Goal: Task Accomplishment & Management: Manage account settings

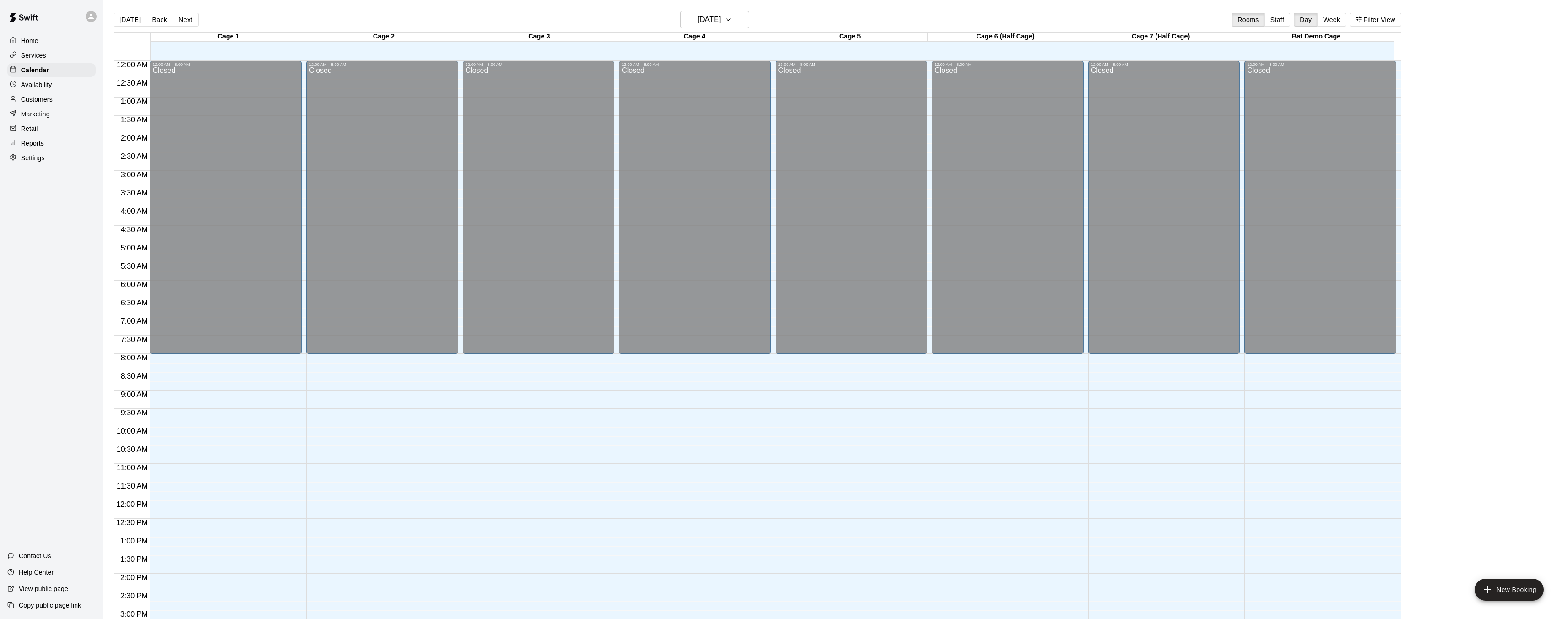
scroll to position [283, 0]
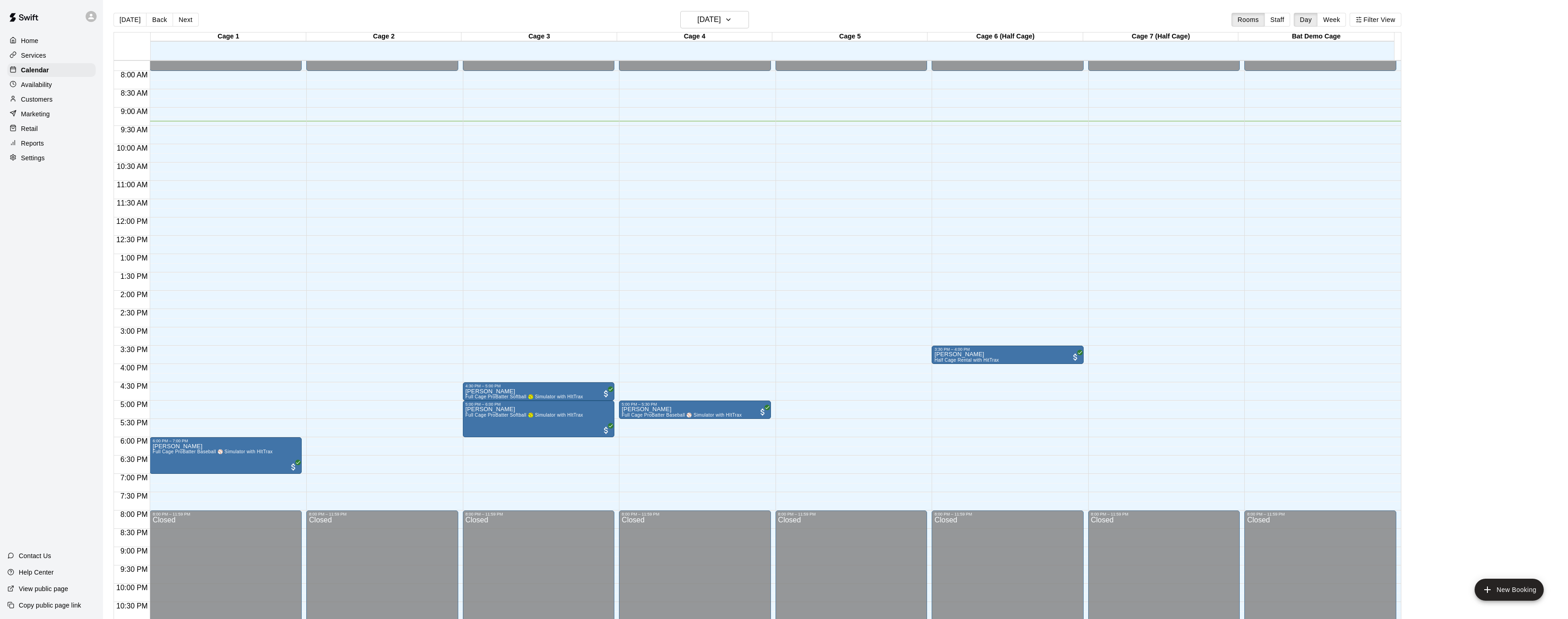
scroll to position [283, 0]
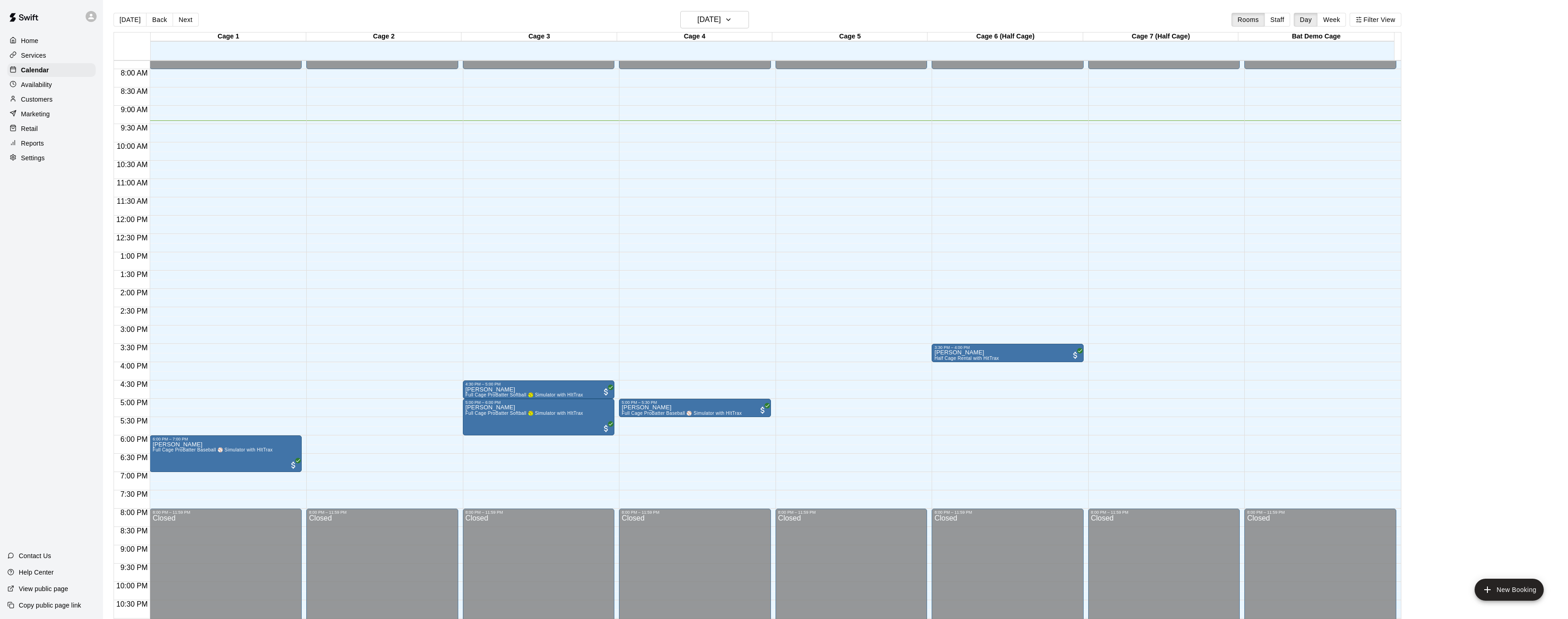
scroll to position [311, 0]
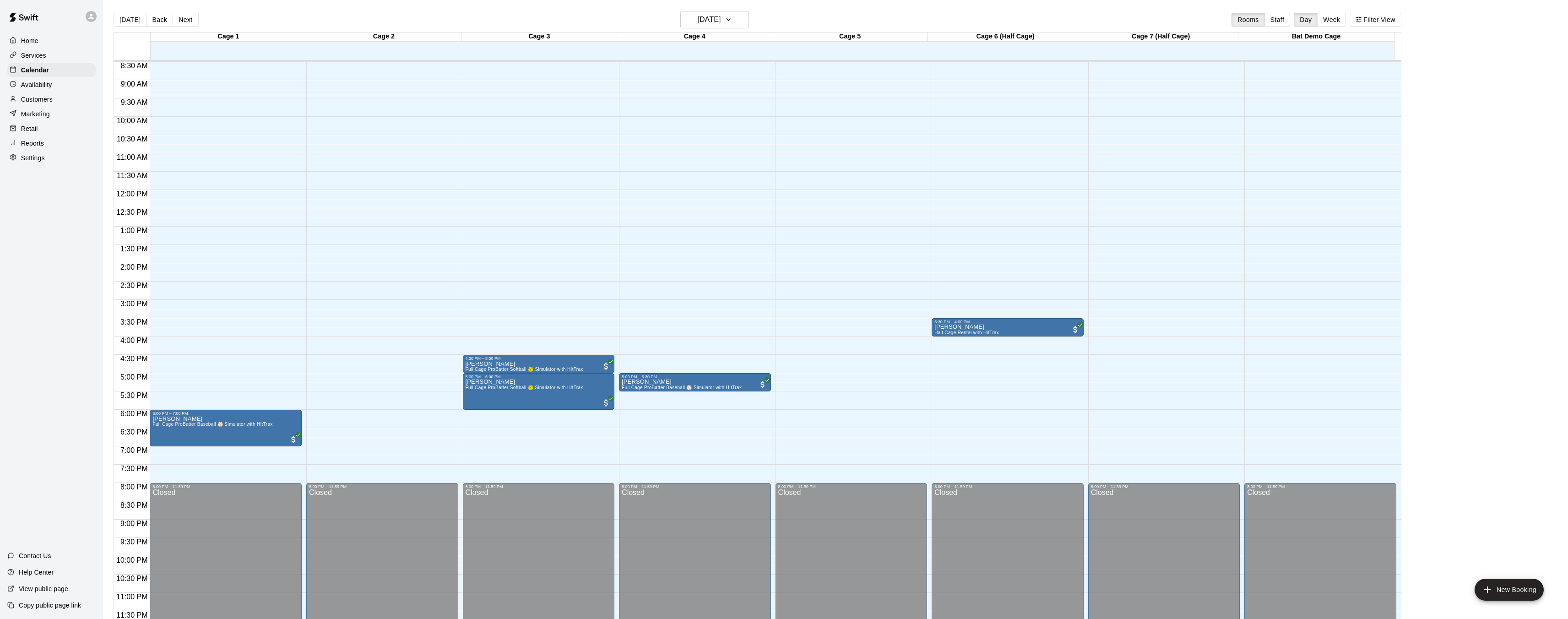
click at [804, 377] on div "12:00 AM – 8:00 AM Closed 8:00 PM – 11:59 PM Closed" at bounding box center [852, 190] width 152 height 880
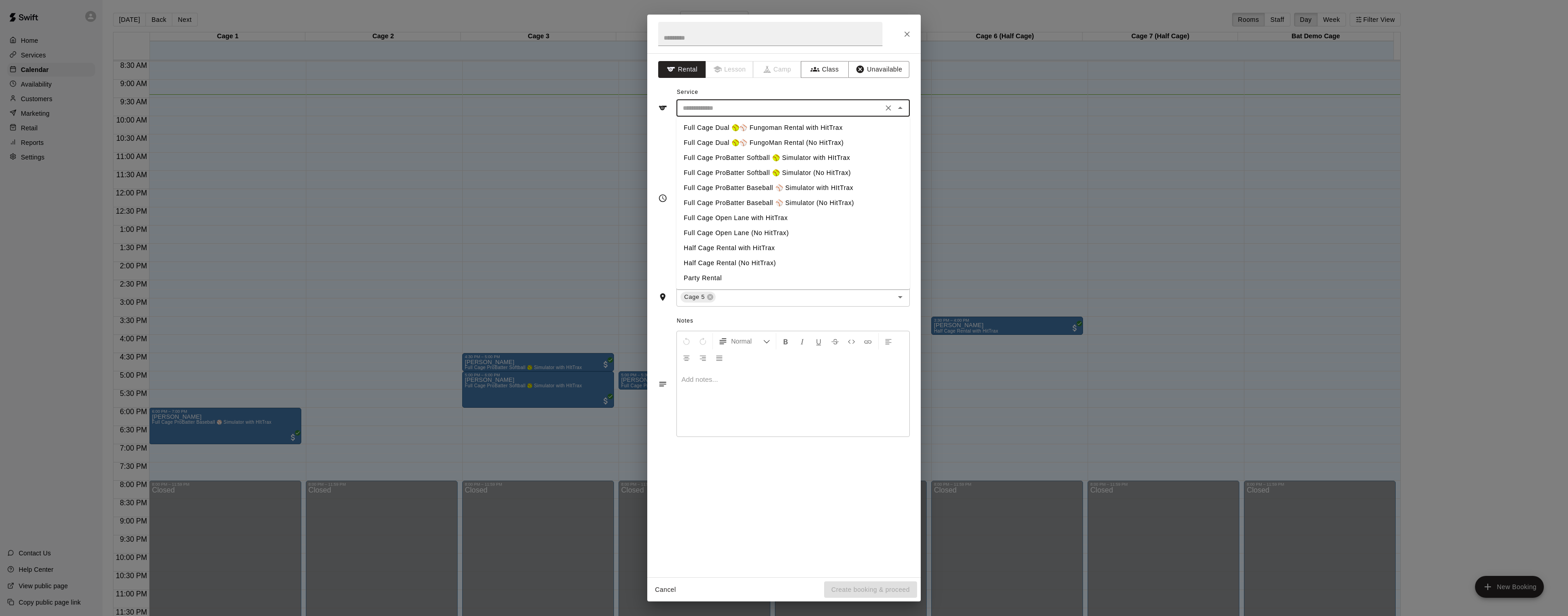
click at [774, 108] on input "text" at bounding box center [780, 108] width 201 height 12
click at [797, 190] on li "Full Cage ProBatter Baseball ⚾ Simulator with HItTrax" at bounding box center [793, 188] width 233 height 15
type input "**********"
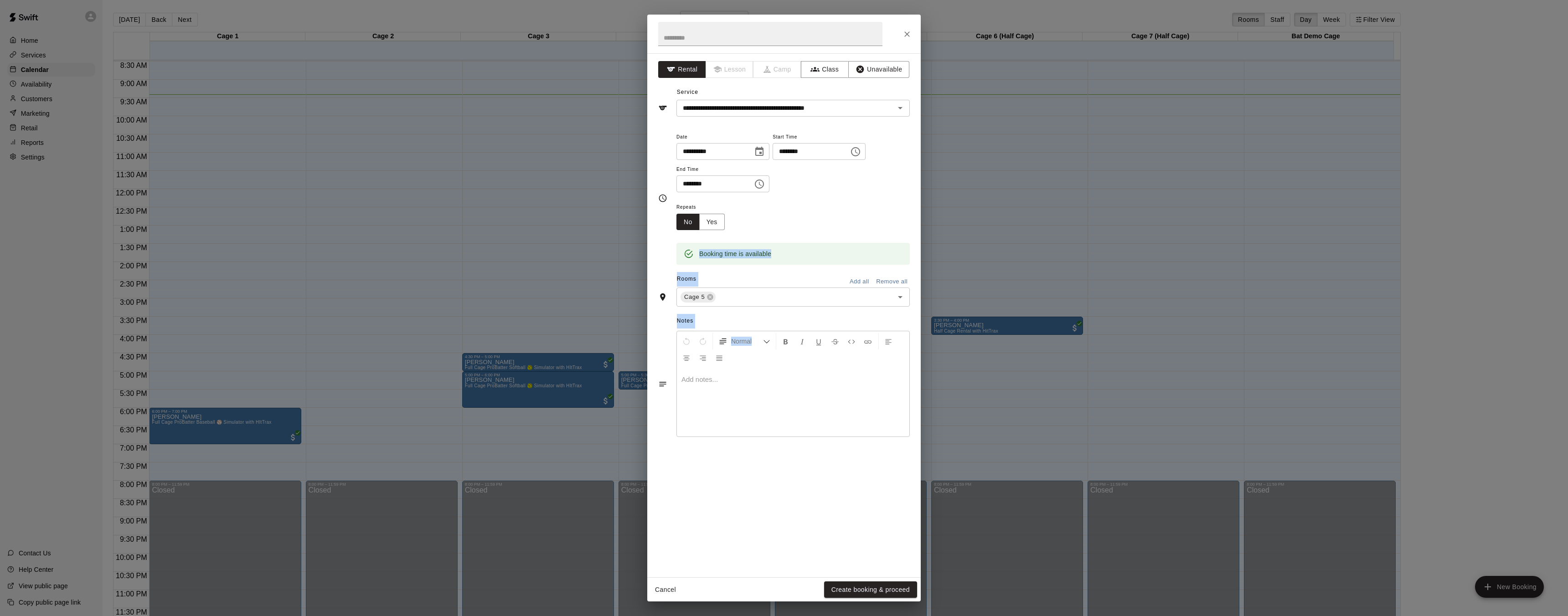
drag, startPoint x: 797, startPoint y: 327, endPoint x: 663, endPoint y: 595, distance: 299.6
click at [674, 604] on div "**********" at bounding box center [784, 308] width 1568 height 616
click at [736, 318] on span "Notes" at bounding box center [793, 321] width 233 height 15
click at [898, 589] on button "Create booking & proceed" at bounding box center [870, 590] width 93 height 17
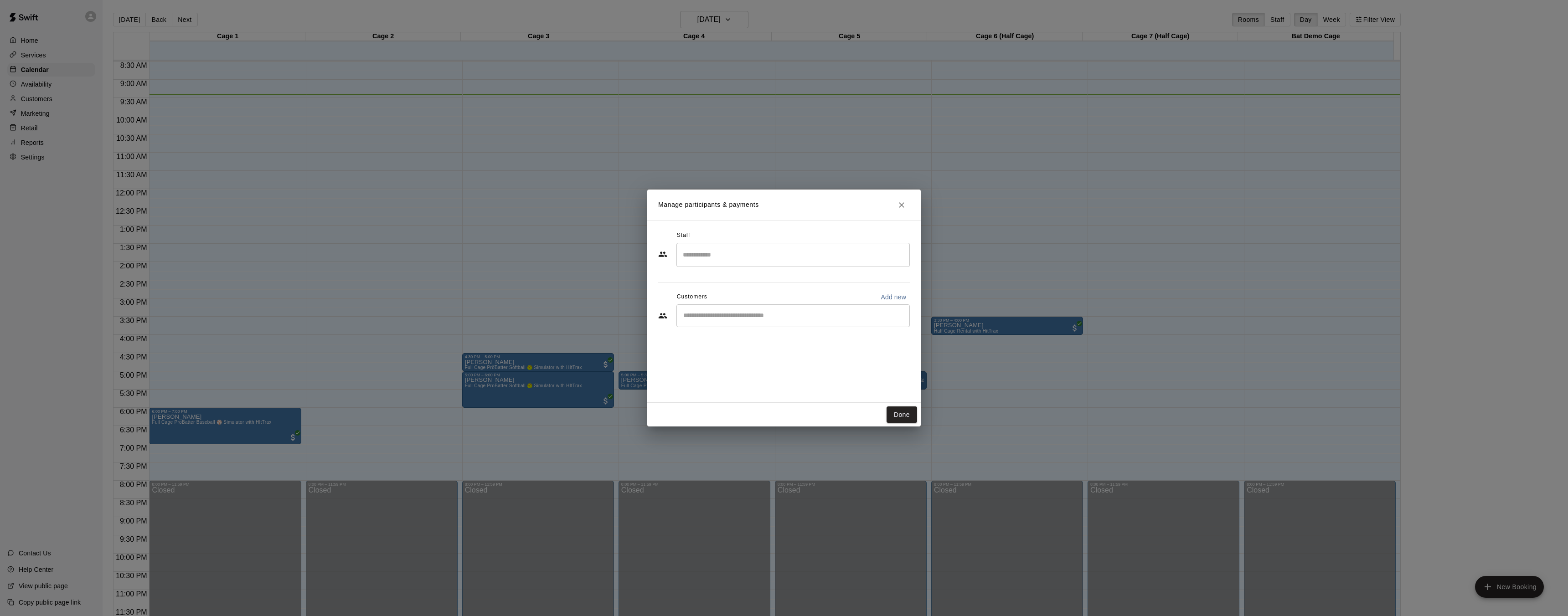
click at [763, 248] on input "Search staff" at bounding box center [793, 255] width 225 height 16
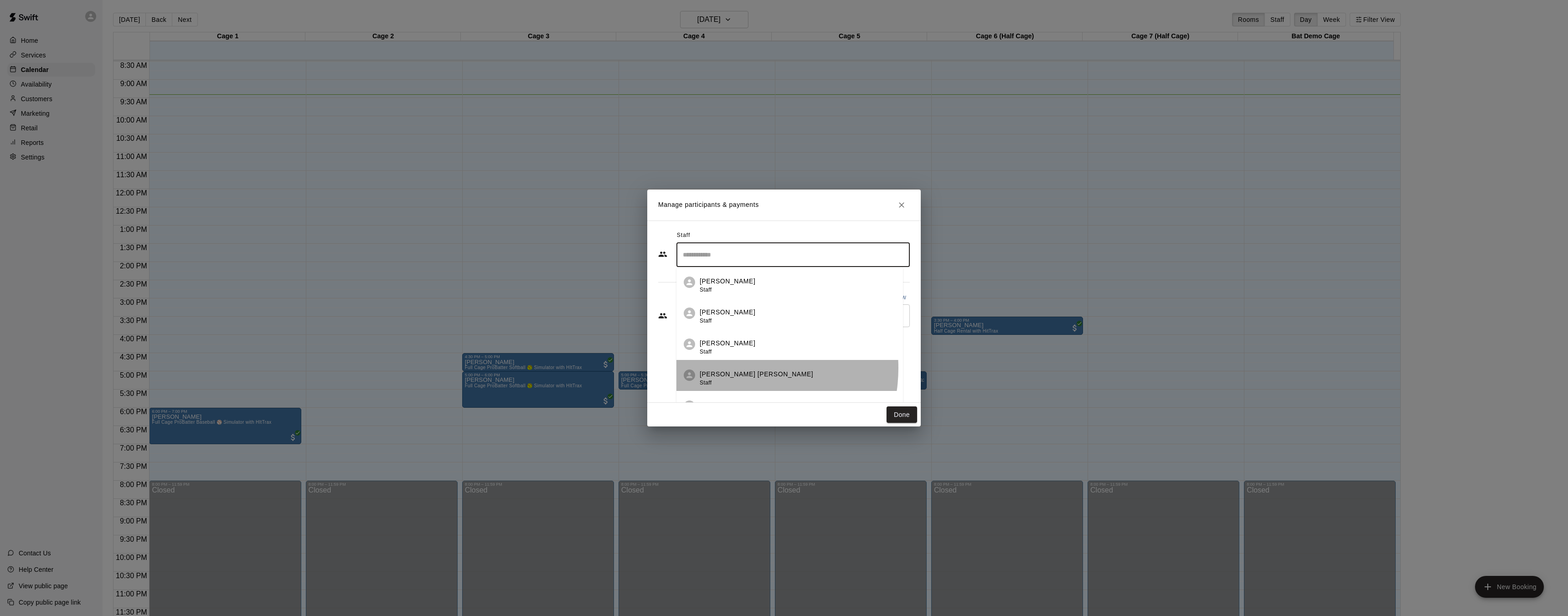
click at [736, 370] on li "[PERSON_NAME] [PERSON_NAME] Staff" at bounding box center [789, 376] width 226 height 31
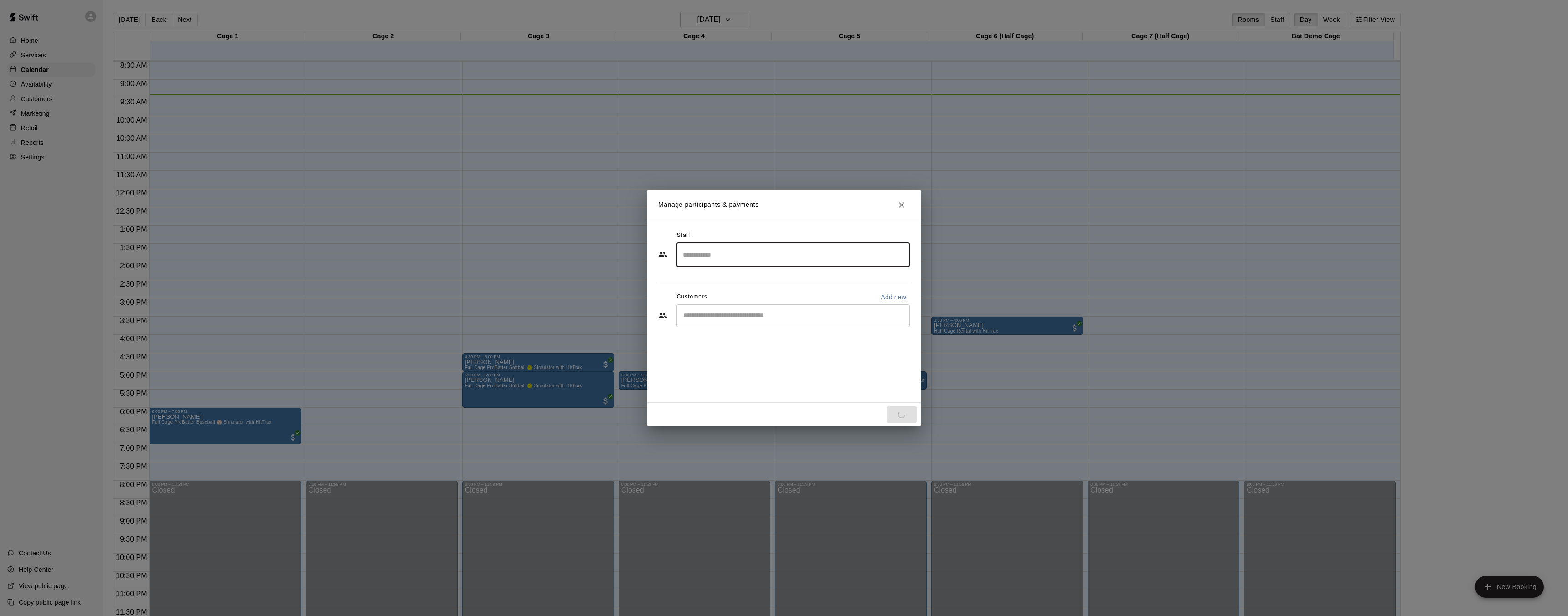
click at [748, 321] on div "​" at bounding box center [793, 315] width 233 height 23
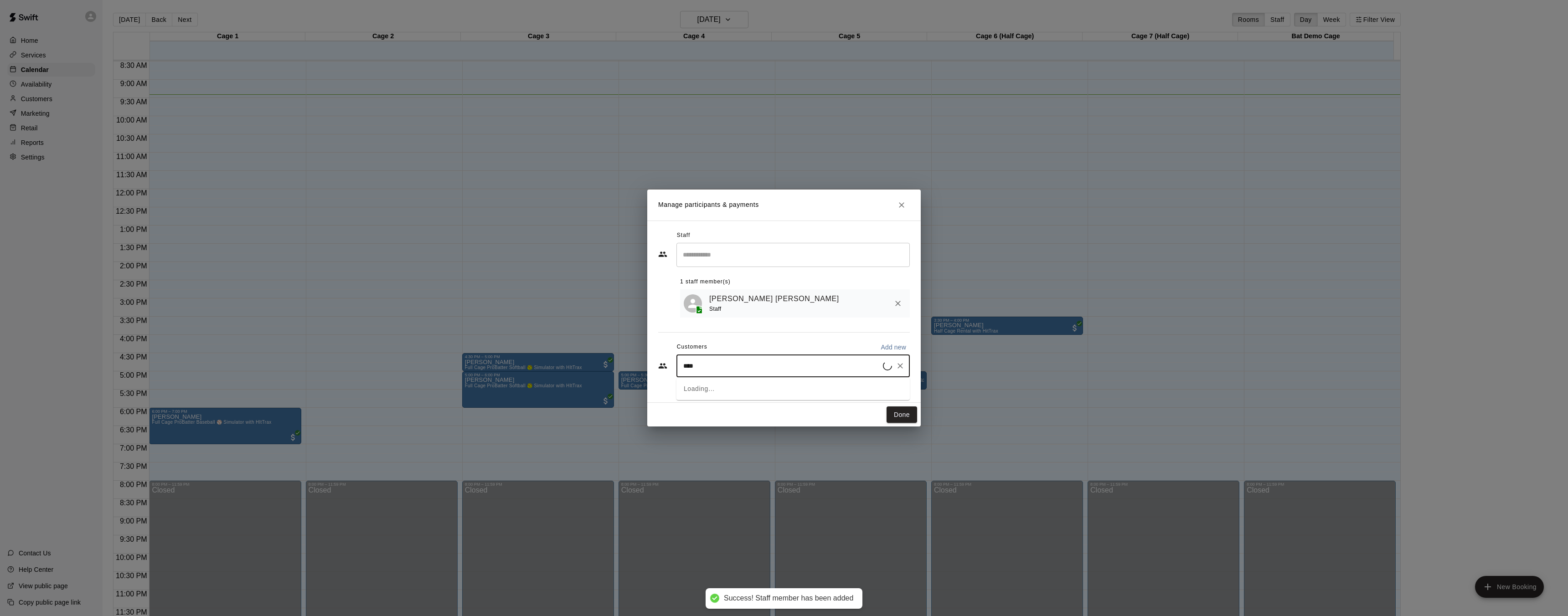
type input "*****"
click at [741, 385] on p "[PERSON_NAME]" at bounding box center [729, 388] width 55 height 10
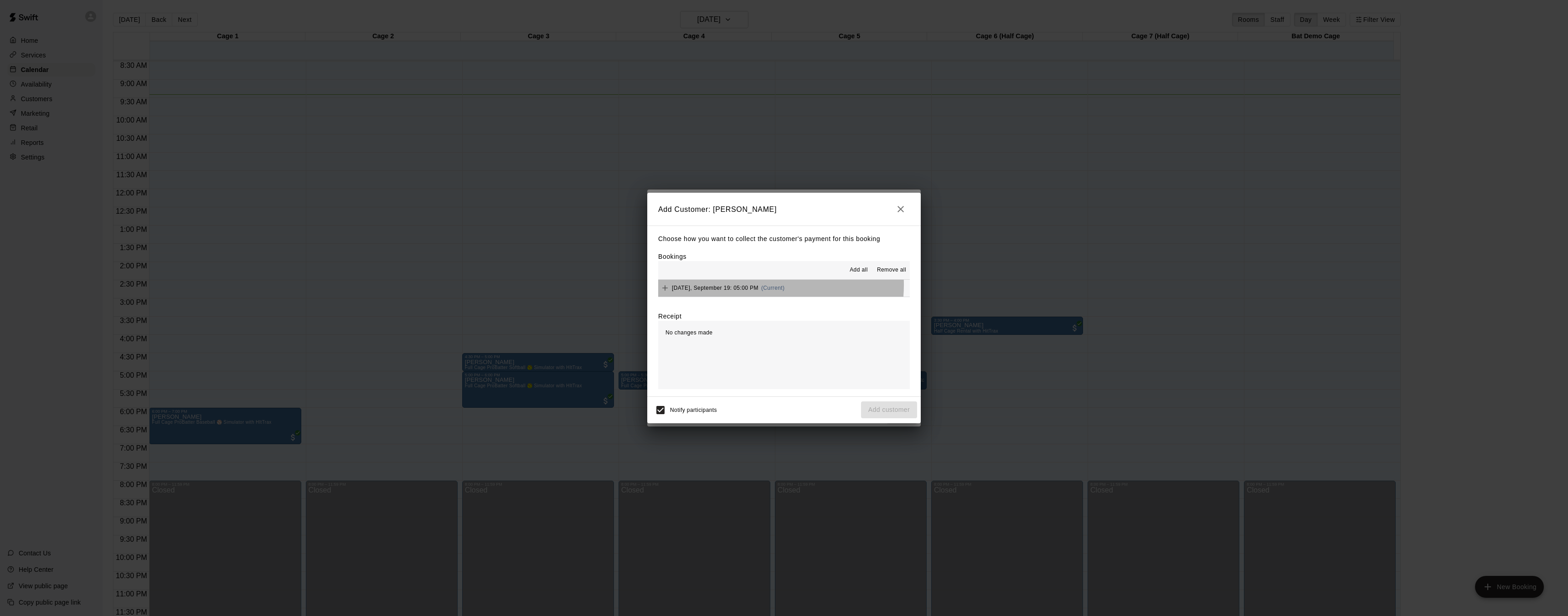
click at [752, 285] on span "[DATE], September 19: 05:00 PM" at bounding box center [715, 288] width 86 height 6
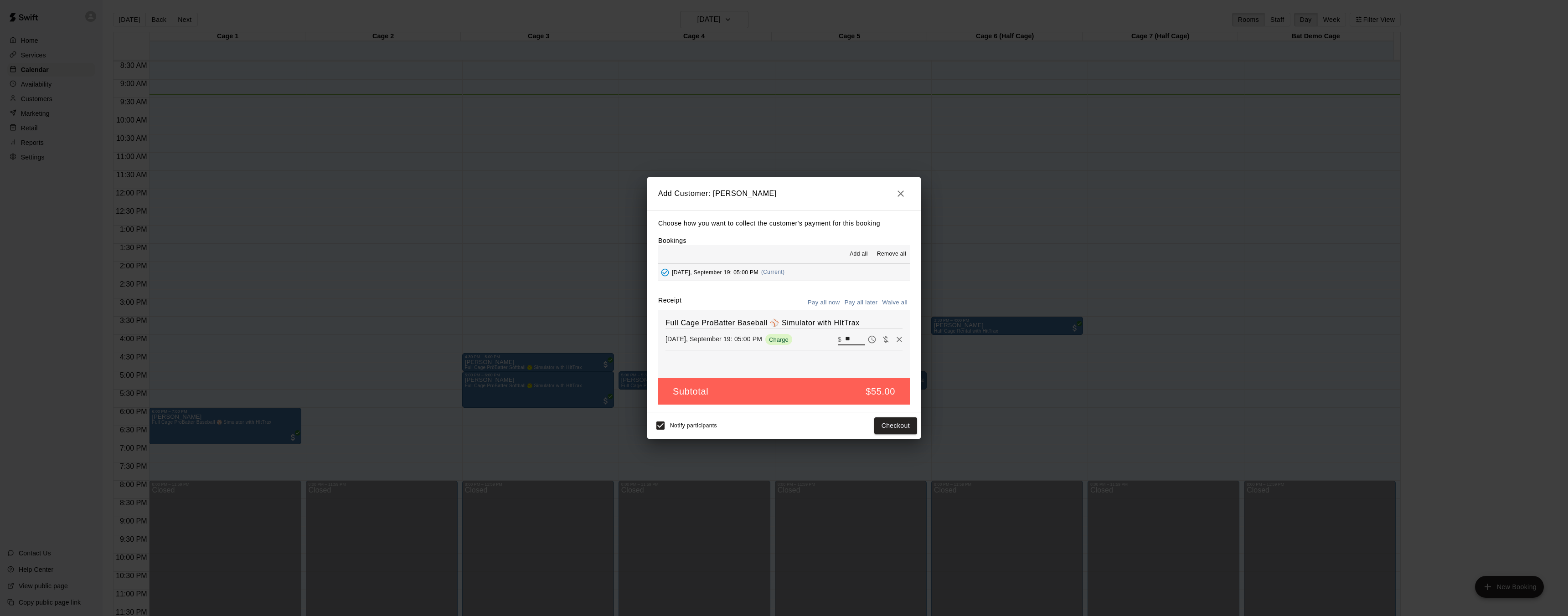
click at [854, 338] on input "**" at bounding box center [855, 339] width 20 height 12
type input "*"
click at [877, 427] on button "Add customer" at bounding box center [889, 426] width 56 height 17
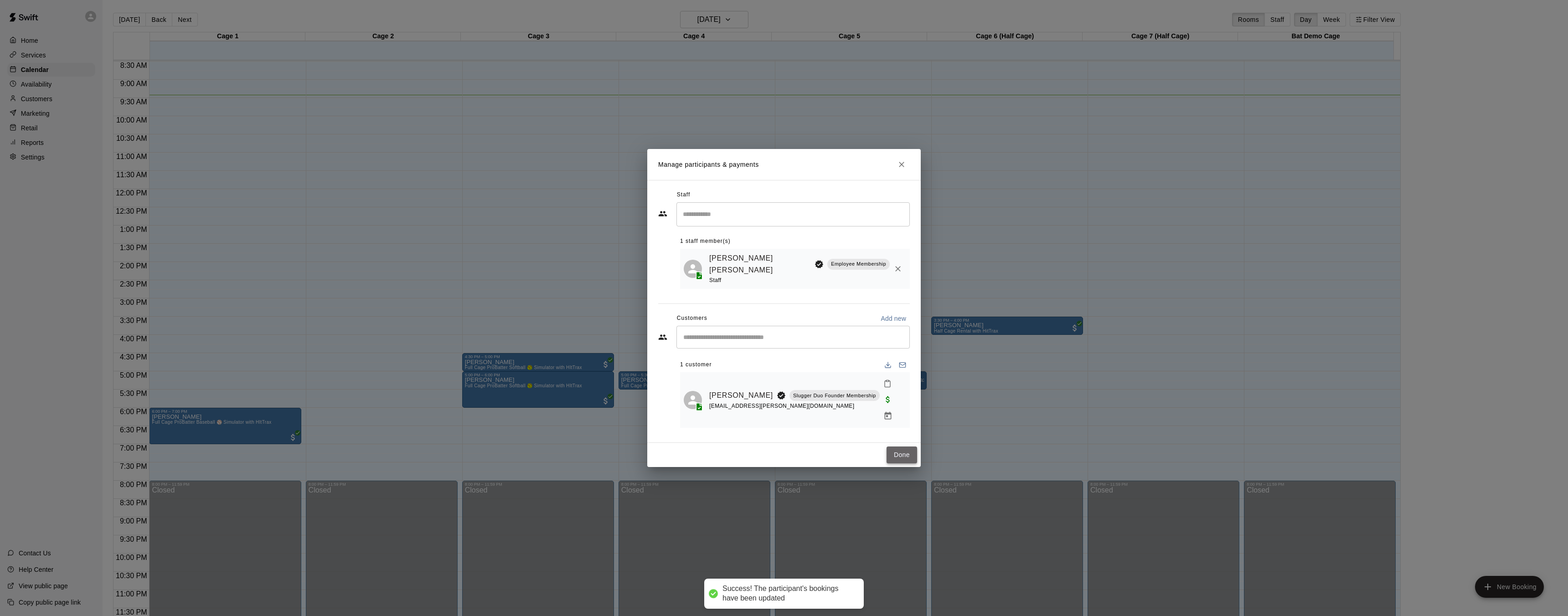
click at [908, 447] on button "Done" at bounding box center [901, 455] width 30 height 17
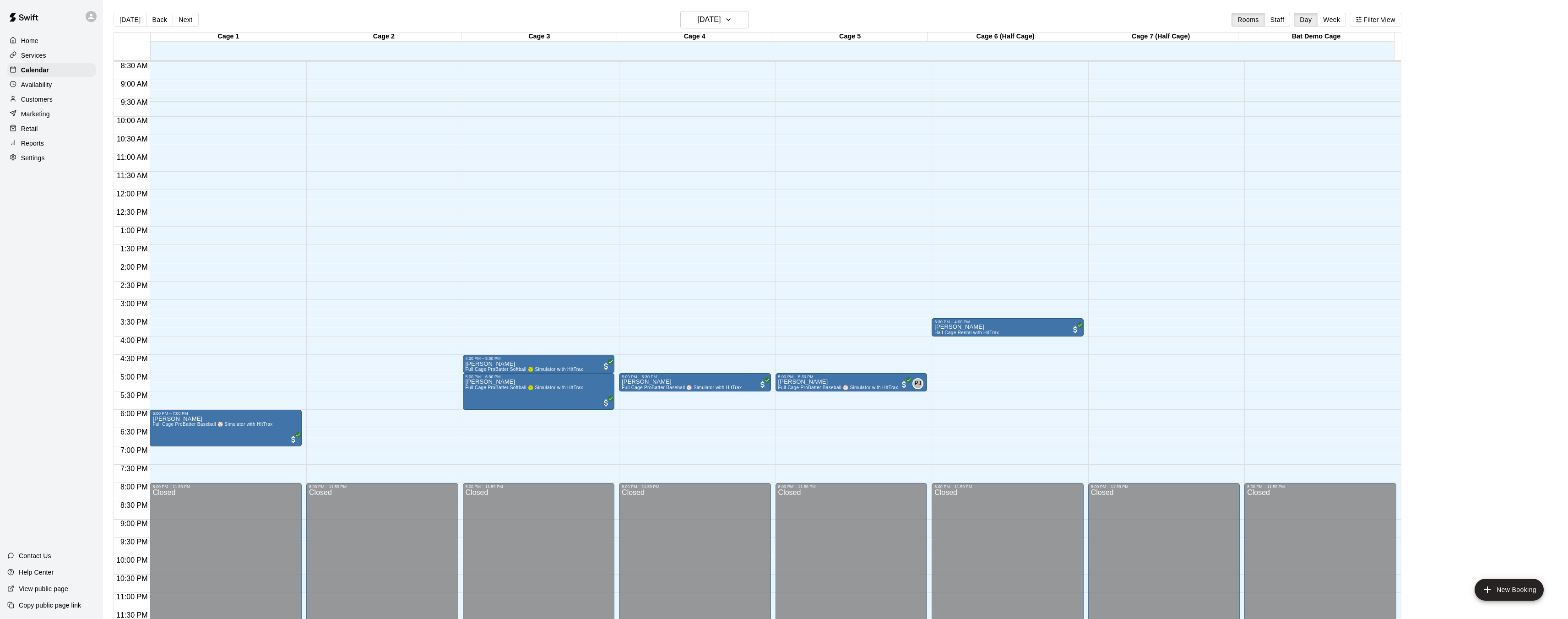
click at [45, 57] on p "Services" at bounding box center [33, 55] width 25 height 9
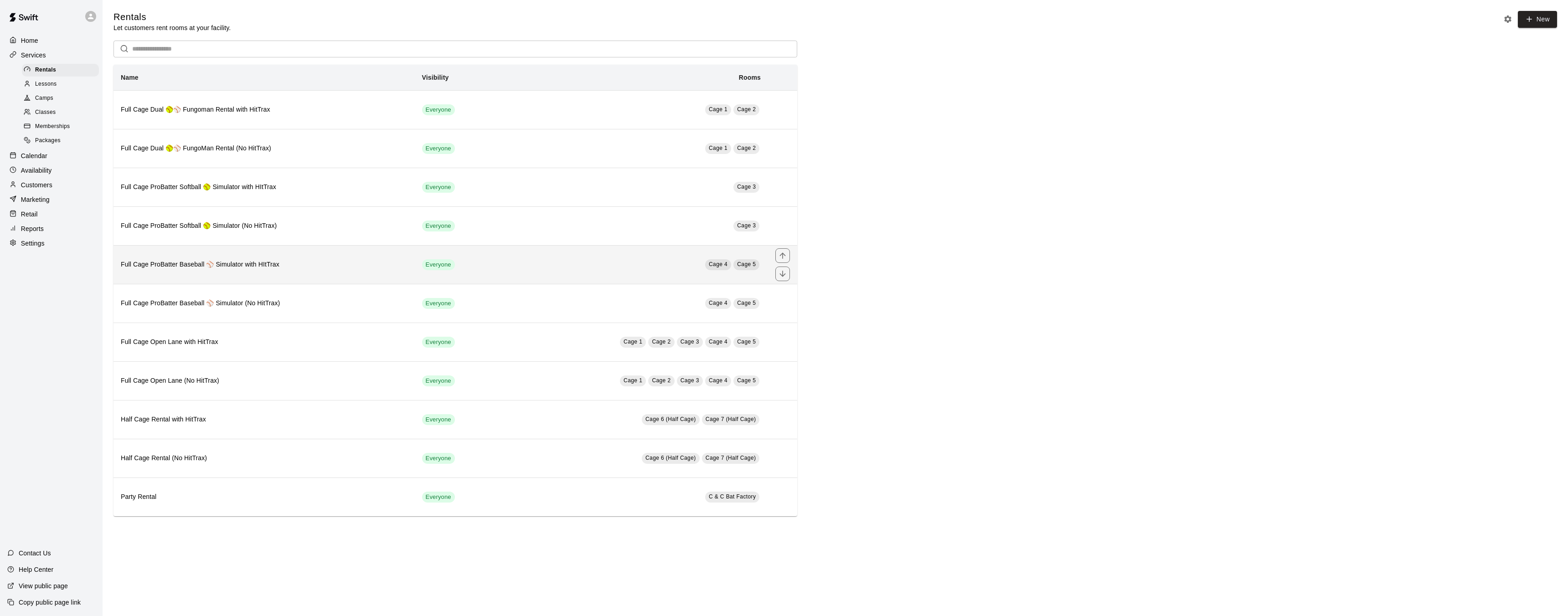
drag, startPoint x: 558, startPoint y: 254, endPoint x: 557, endPoint y: 262, distance: 8.1
click at [558, 262] on td "Cage 4 Cage 5" at bounding box center [632, 265] width 271 height 39
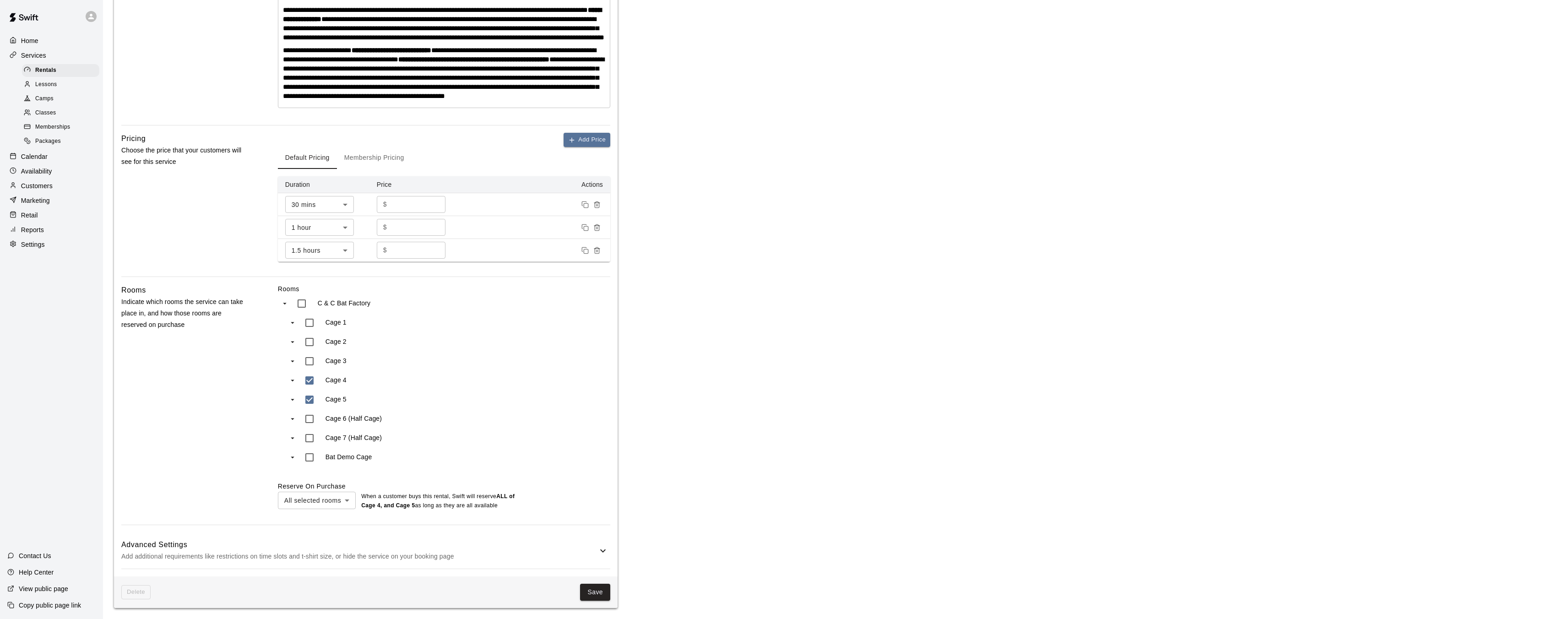
scroll to position [314, 0]
click at [597, 588] on button "Save" at bounding box center [595, 593] width 30 height 17
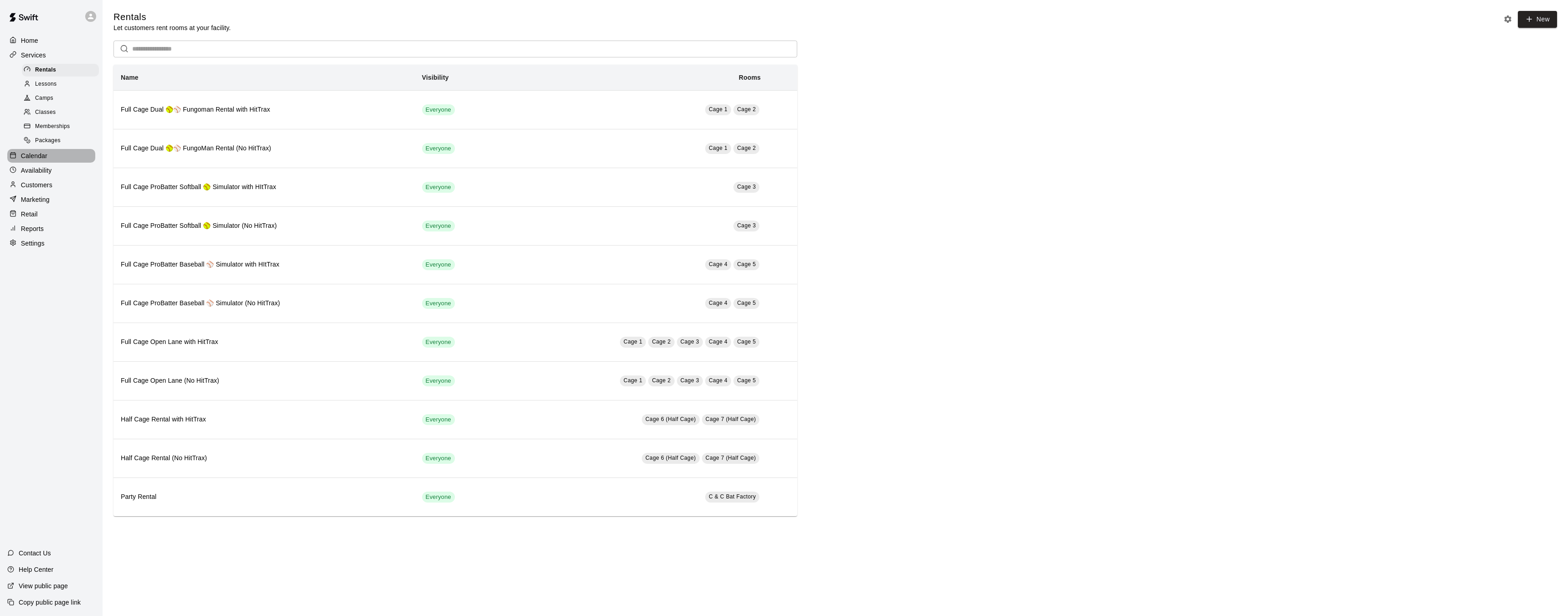
click at [37, 158] on p "Calendar" at bounding box center [33, 156] width 26 height 9
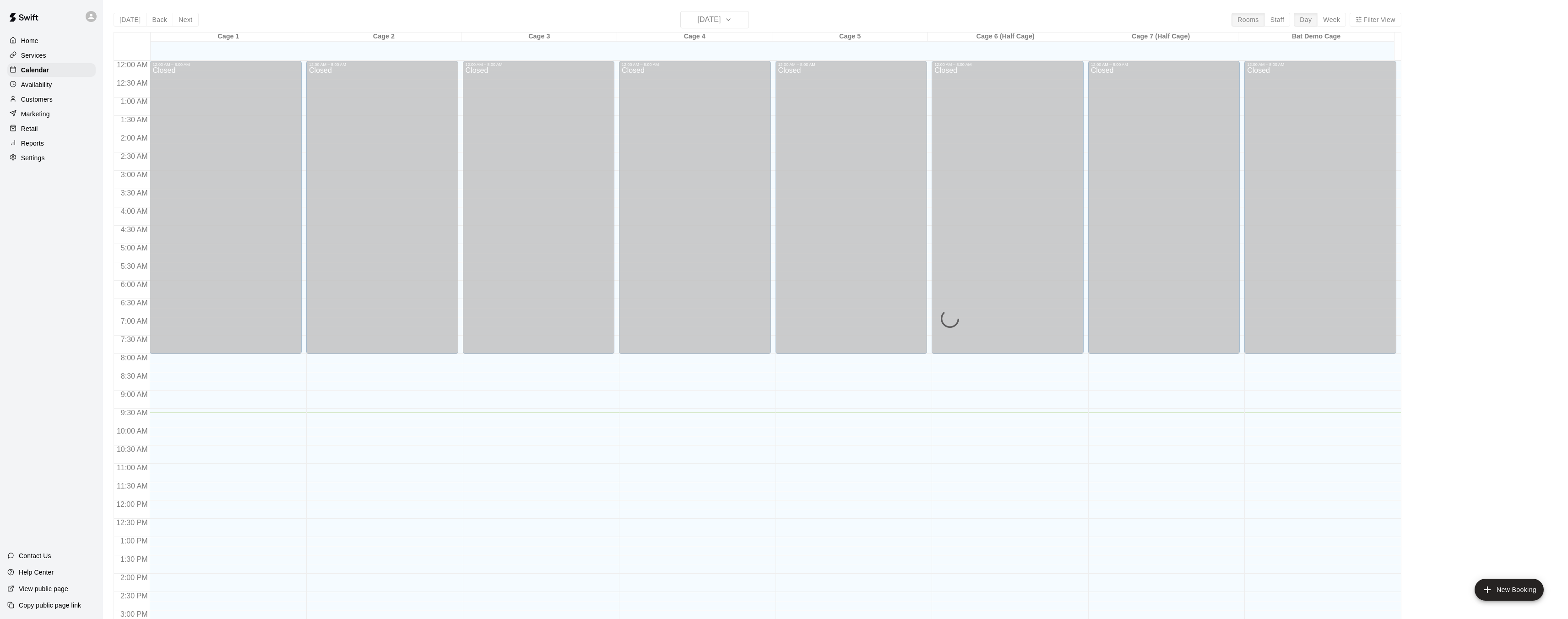
scroll to position [283, 0]
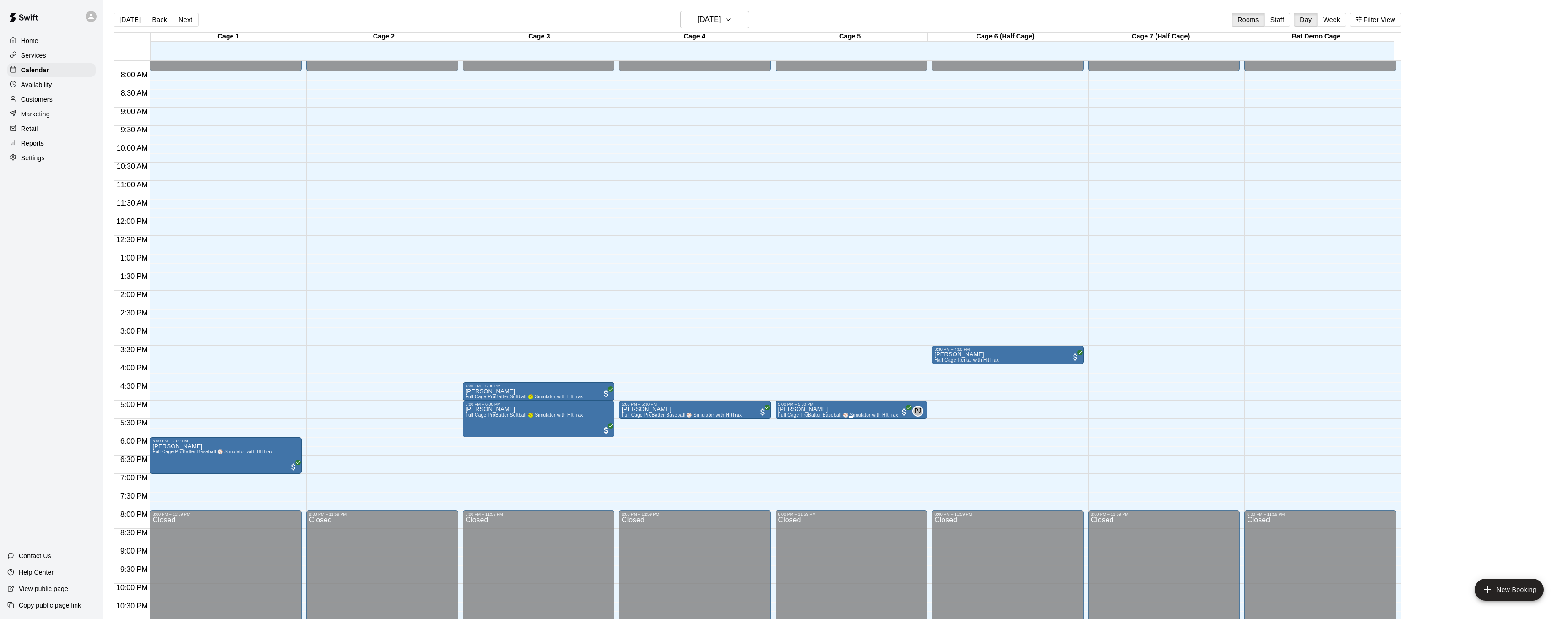
click at [875, 404] on div "5:00 PM – 5:30 PM" at bounding box center [852, 404] width 147 height 4
click at [790, 456] on icon "delete" at bounding box center [787, 455] width 11 height 11
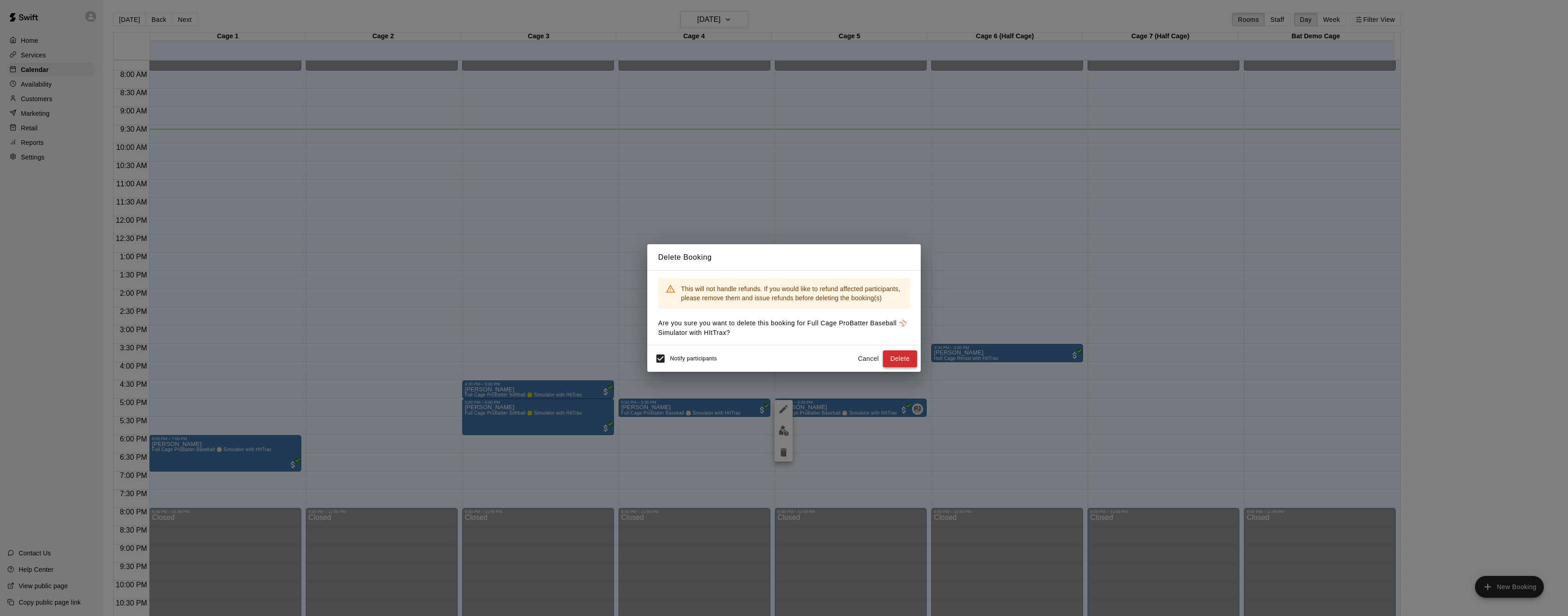
click at [898, 362] on button "Delete" at bounding box center [900, 359] width 34 height 17
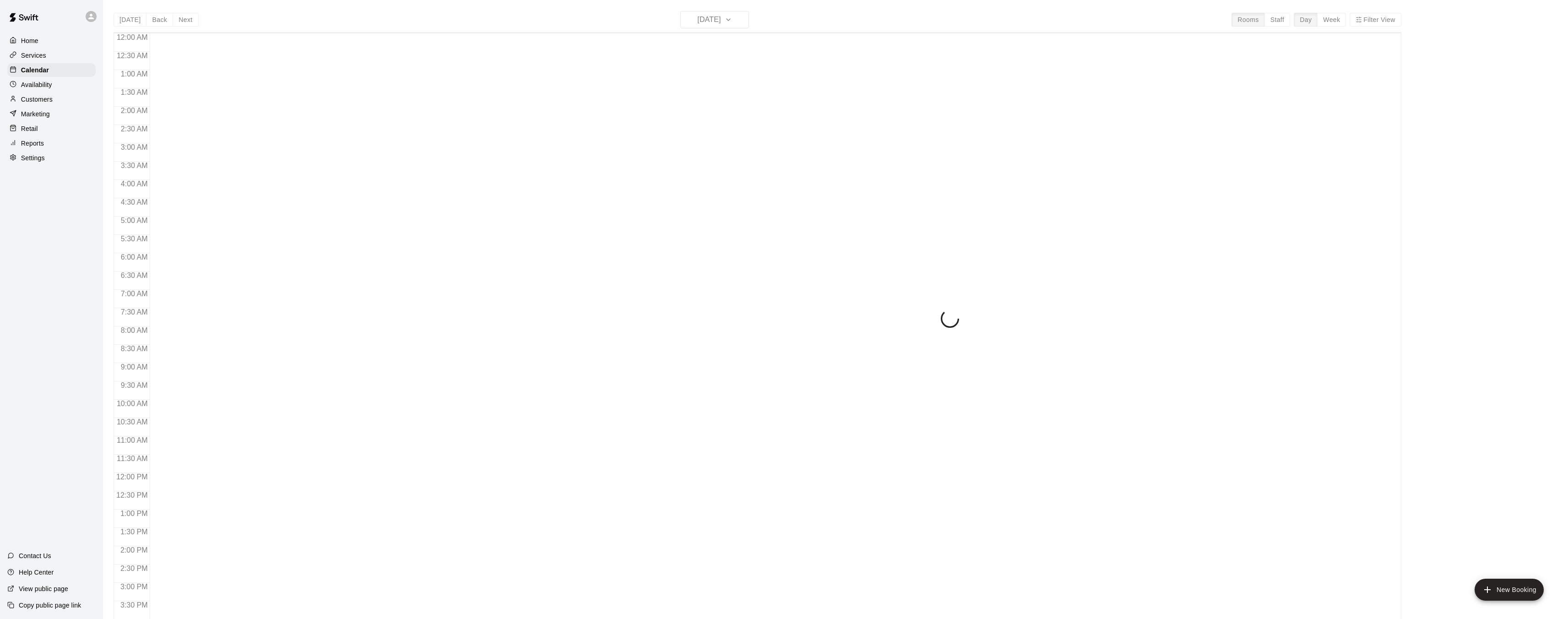
scroll to position [283, 0]
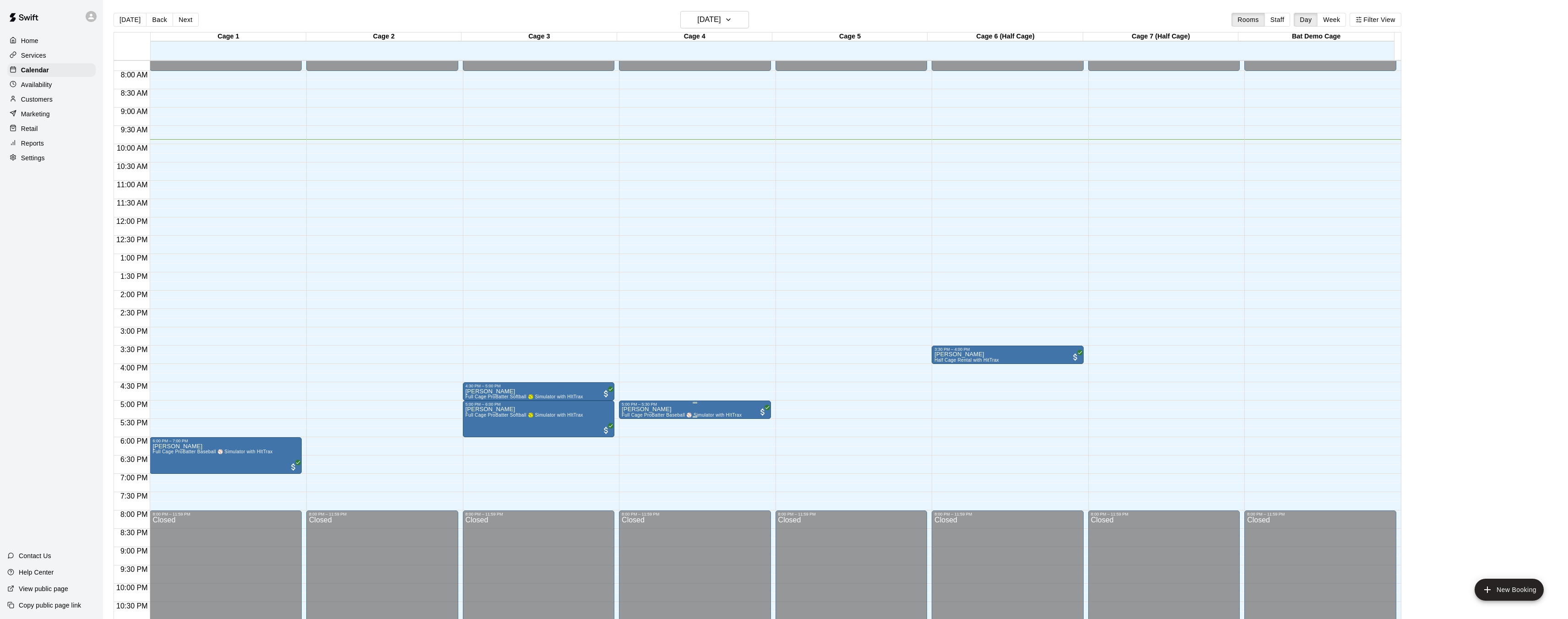
click at [720, 406] on div "5:00 PM – 5:30 PM" at bounding box center [695, 404] width 147 height 4
click at [632, 426] on button "edit" at bounding box center [631, 432] width 18 height 18
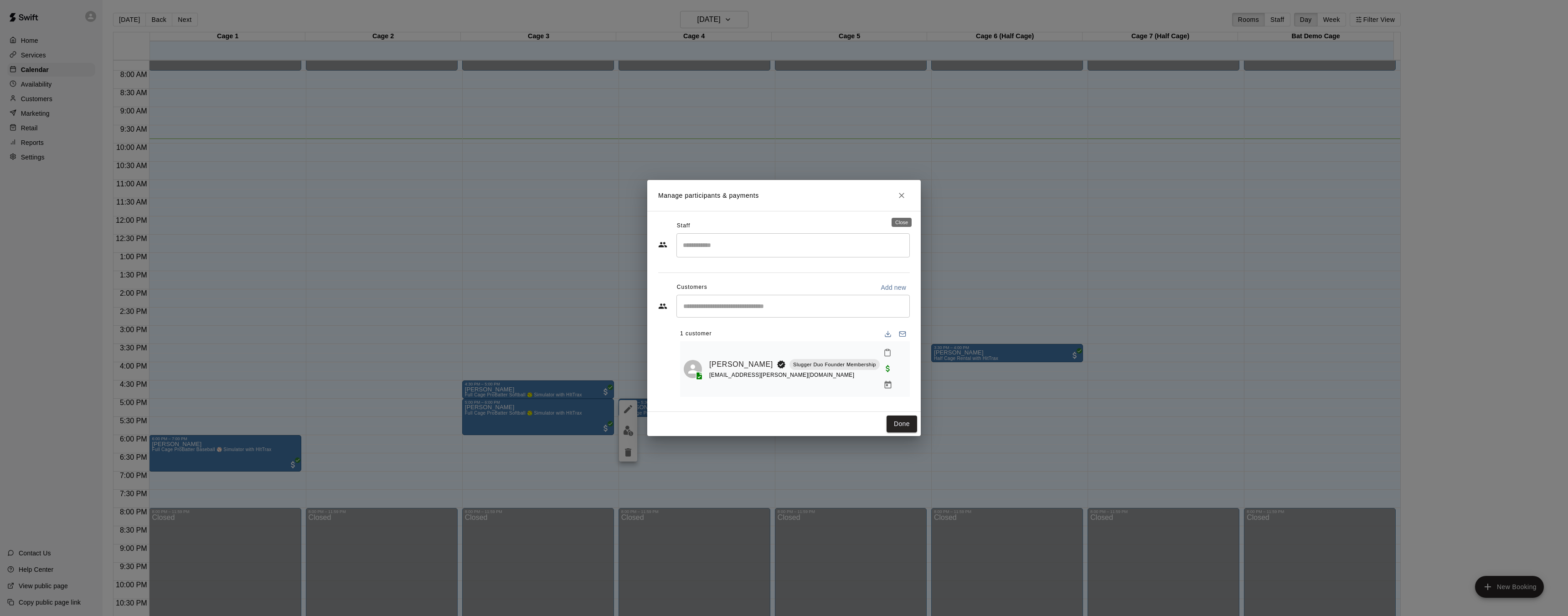
click at [900, 200] on icon "Close" at bounding box center [901, 195] width 9 height 9
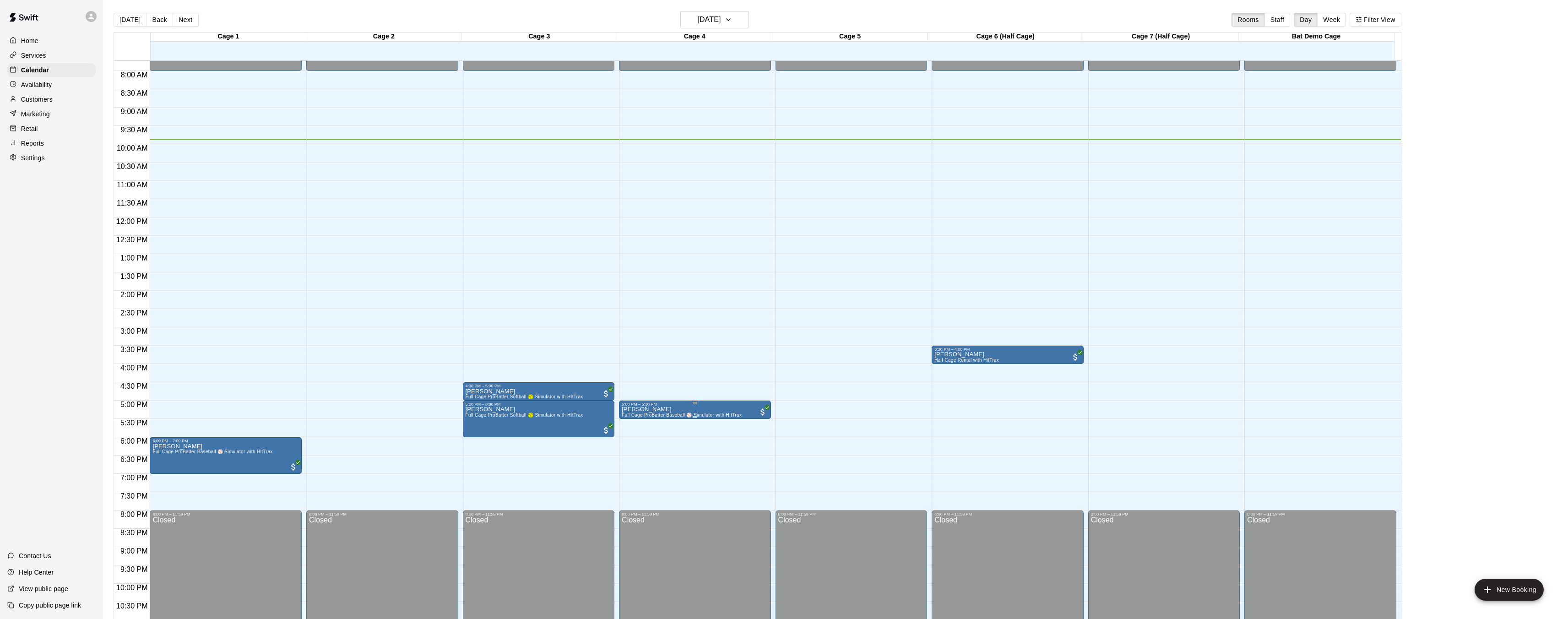
click at [670, 404] on div "5:00 PM – 5:30 PM" at bounding box center [695, 404] width 147 height 4
click at [631, 409] on icon "edit" at bounding box center [631, 411] width 11 height 11
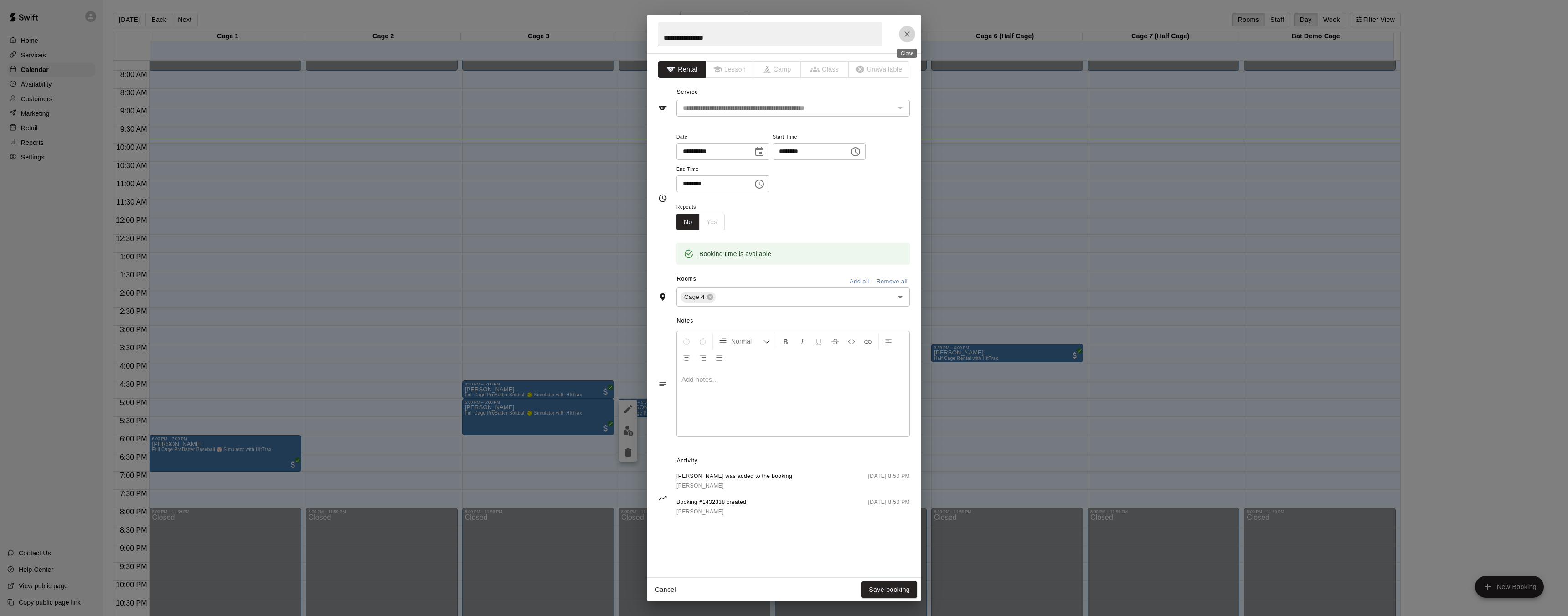
click at [908, 35] on icon "Close" at bounding box center [907, 34] width 5 height 5
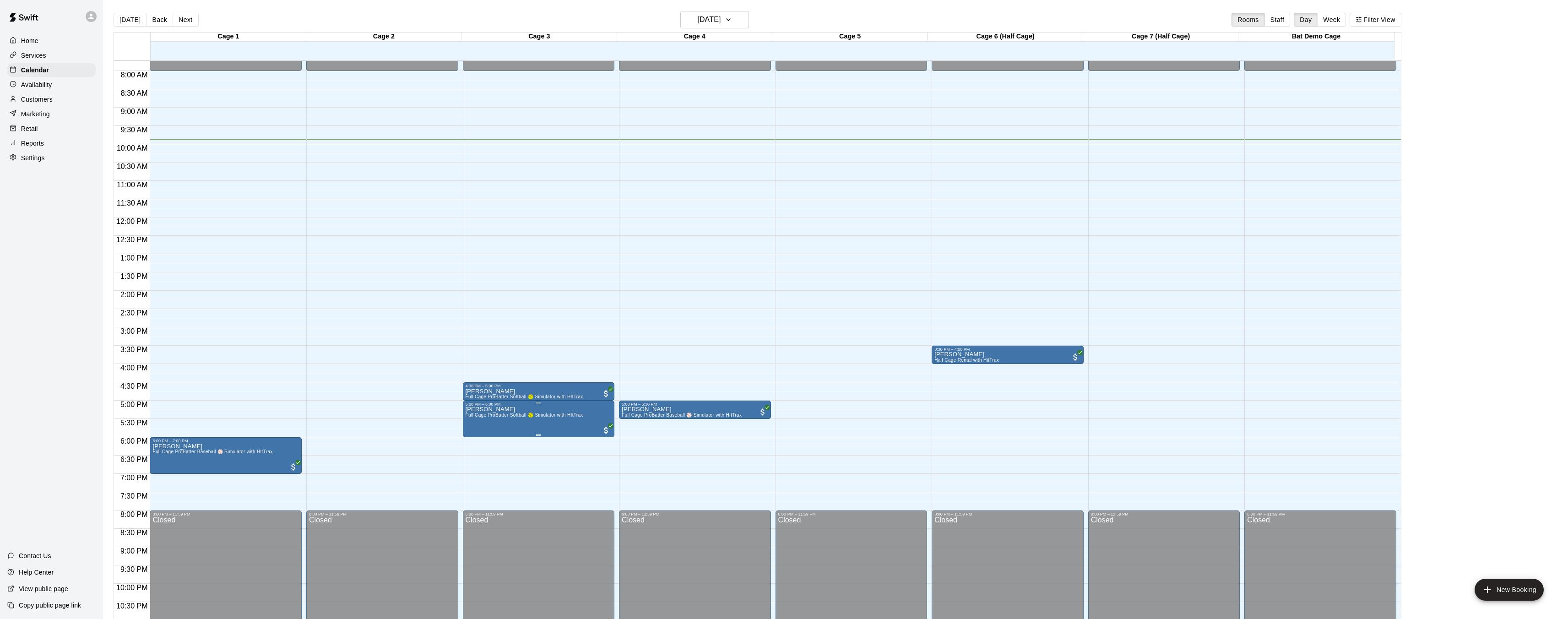
click at [492, 413] on span "Full Cage ProBatter Softball 🥎 Simulator with HItTrax" at bounding box center [525, 415] width 117 height 5
click at [469, 426] on icon "edit" at bounding box center [474, 422] width 11 height 11
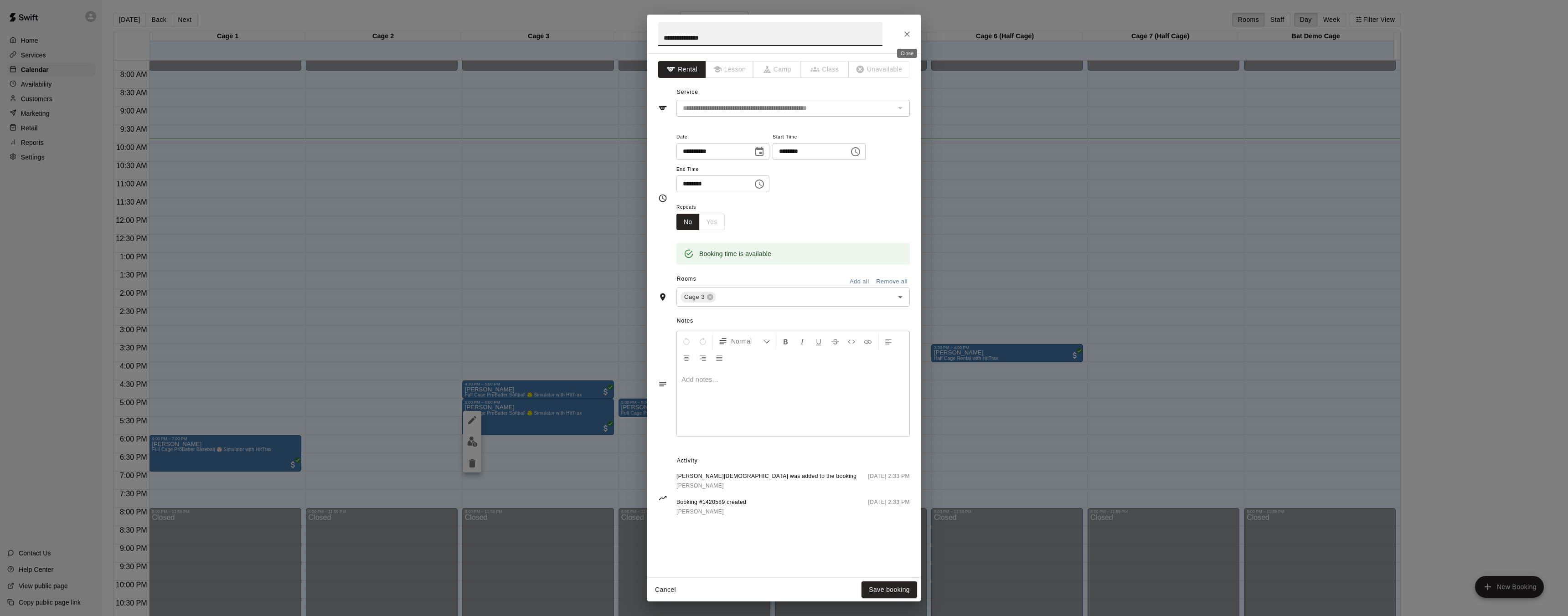
click at [911, 33] on icon "Close" at bounding box center [907, 34] width 9 height 9
